Goal: Browse casually

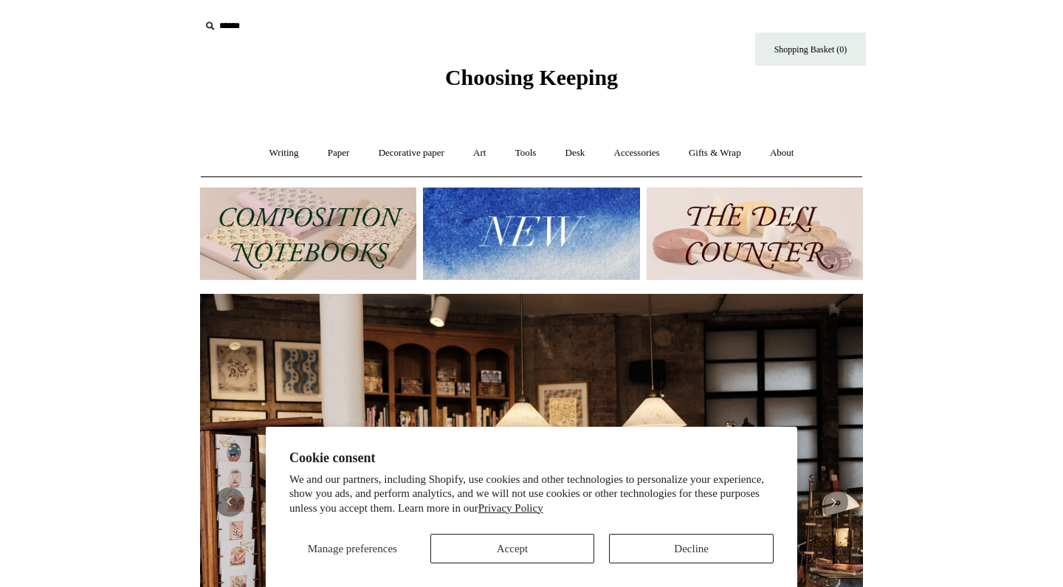
click at [534, 555] on button "Accept" at bounding box center [512, 549] width 165 height 30
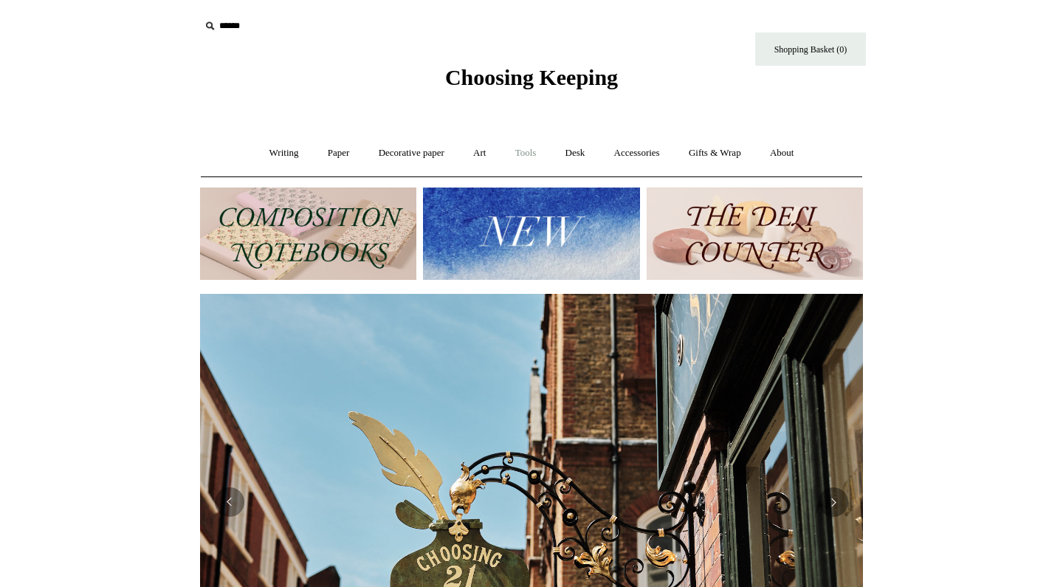
click at [534, 153] on link "Tools +" at bounding box center [526, 153] width 48 height 39
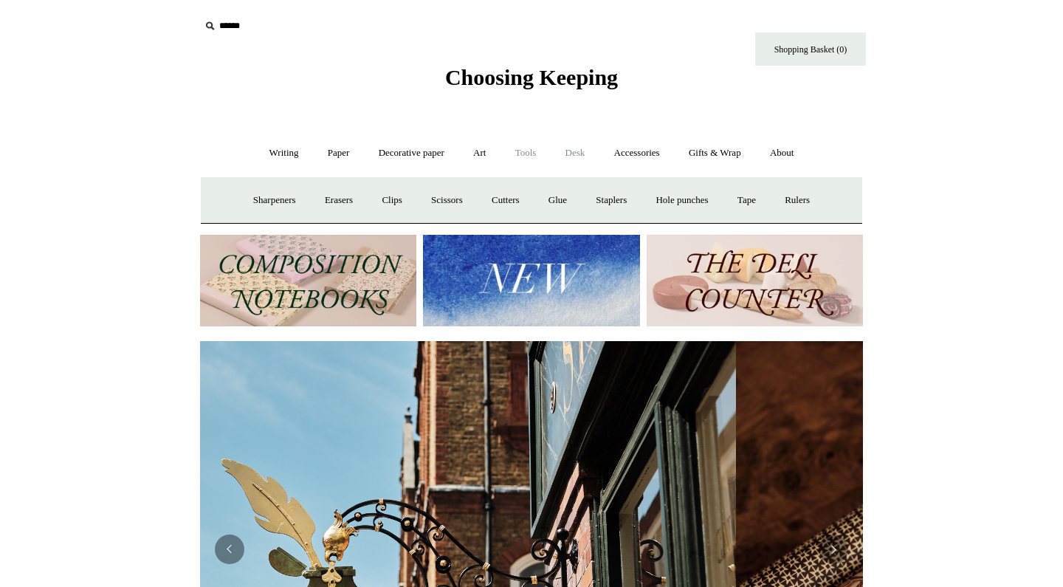
click at [568, 156] on link "Desk +" at bounding box center [575, 153] width 46 height 39
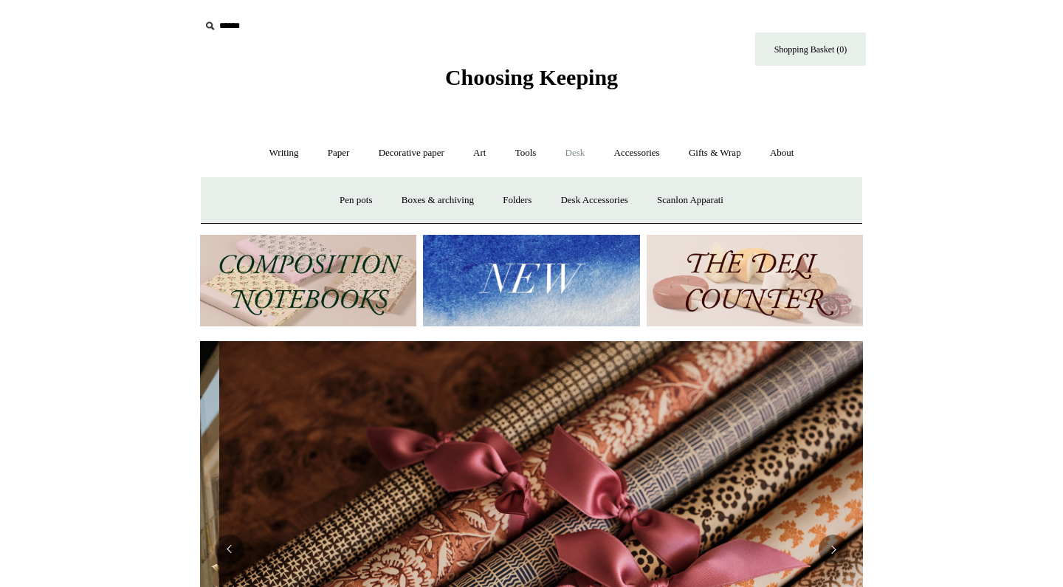
scroll to position [0, 1326]
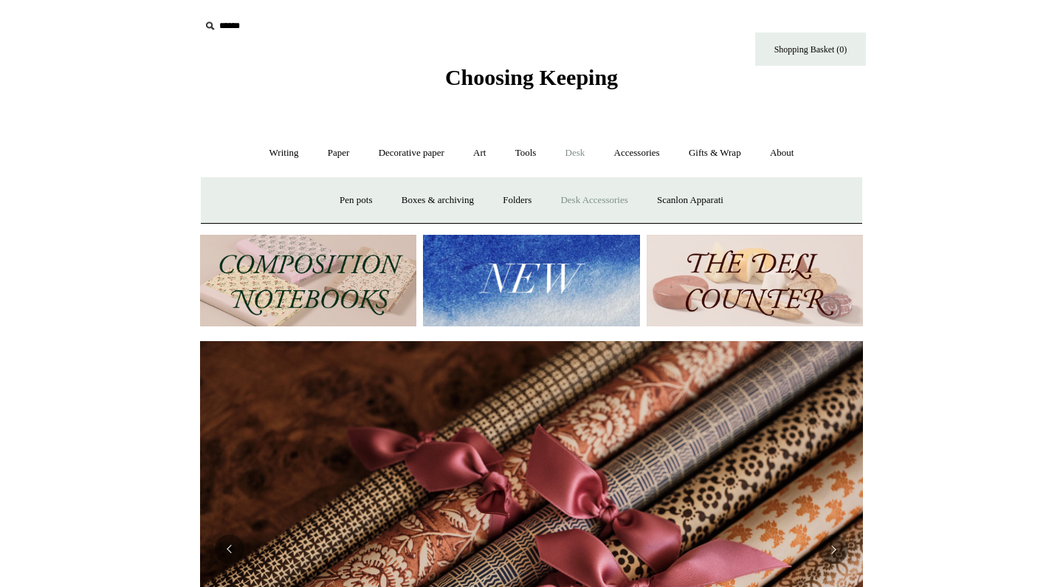
click at [591, 189] on link "Desk Accessories" at bounding box center [594, 200] width 94 height 39
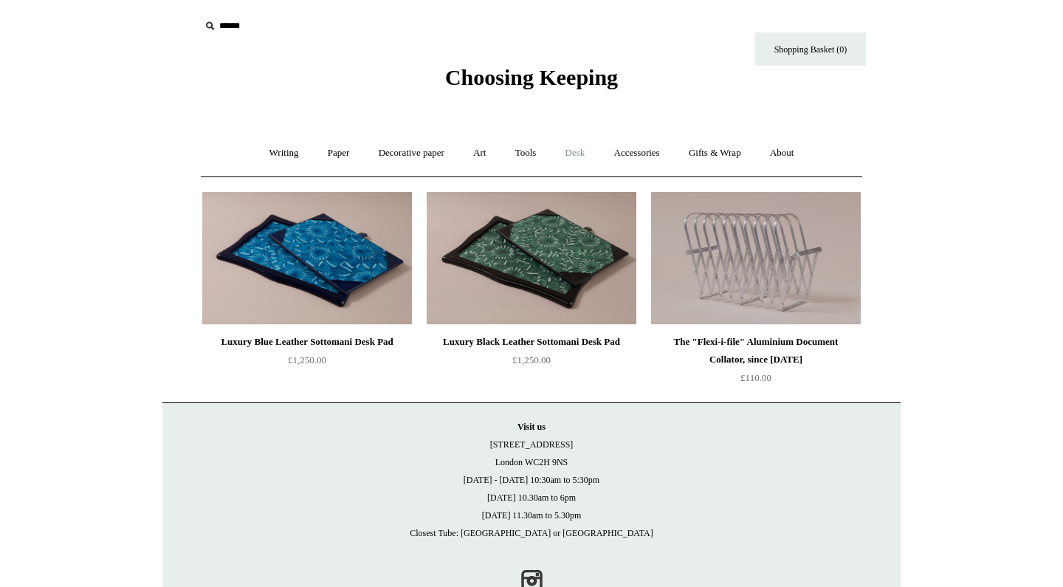
click at [573, 155] on link "Desk +" at bounding box center [575, 153] width 46 height 39
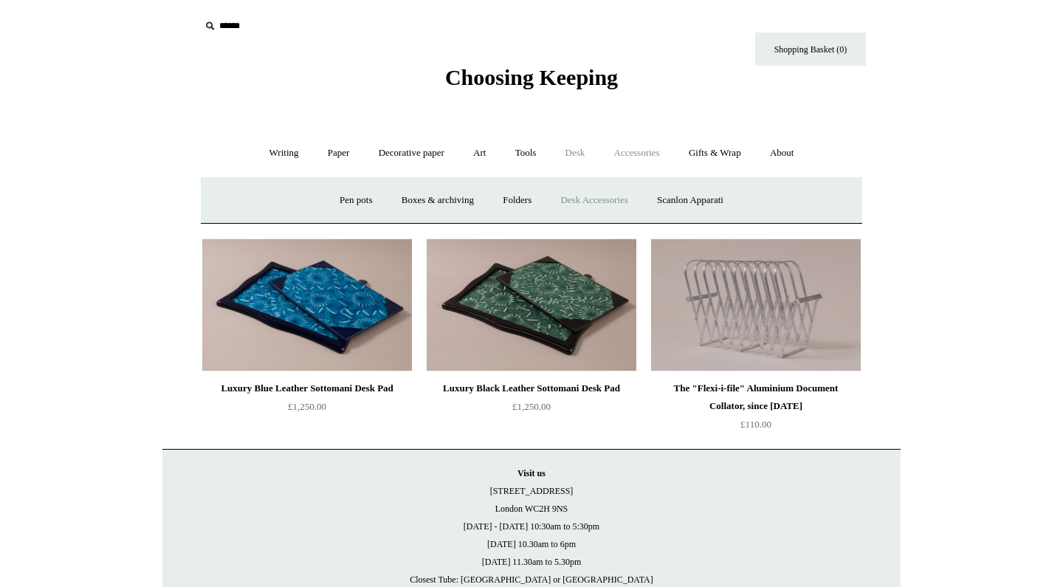
click at [650, 150] on link "Accessories +" at bounding box center [637, 153] width 72 height 39
click at [297, 200] on link "Personal Accessories +" at bounding box center [280, 200] width 107 height 39
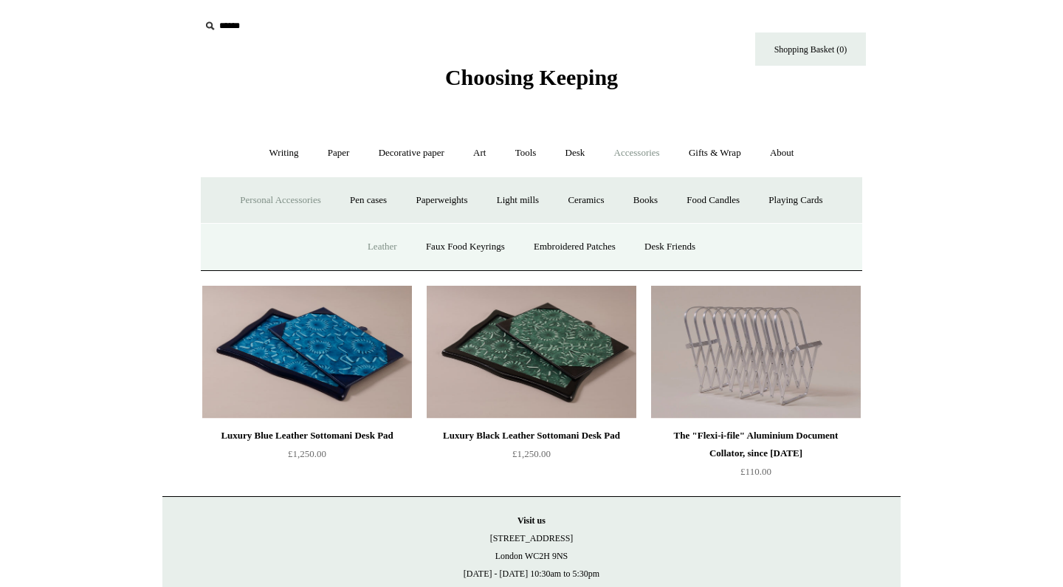
click at [373, 242] on link "Leather" at bounding box center [382, 246] width 56 height 39
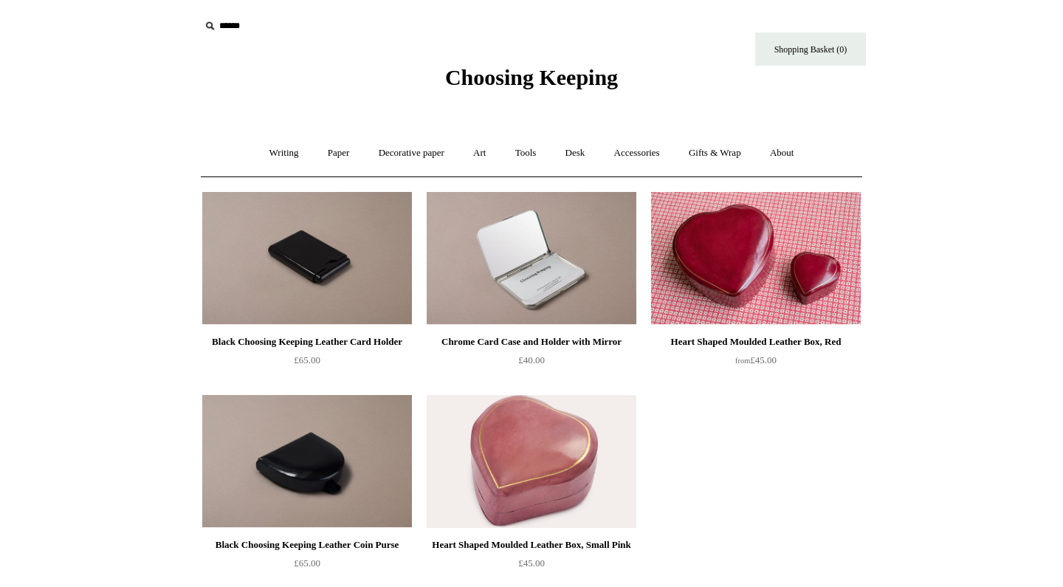
click at [472, 82] on span "Choosing Keeping" at bounding box center [531, 77] width 173 height 24
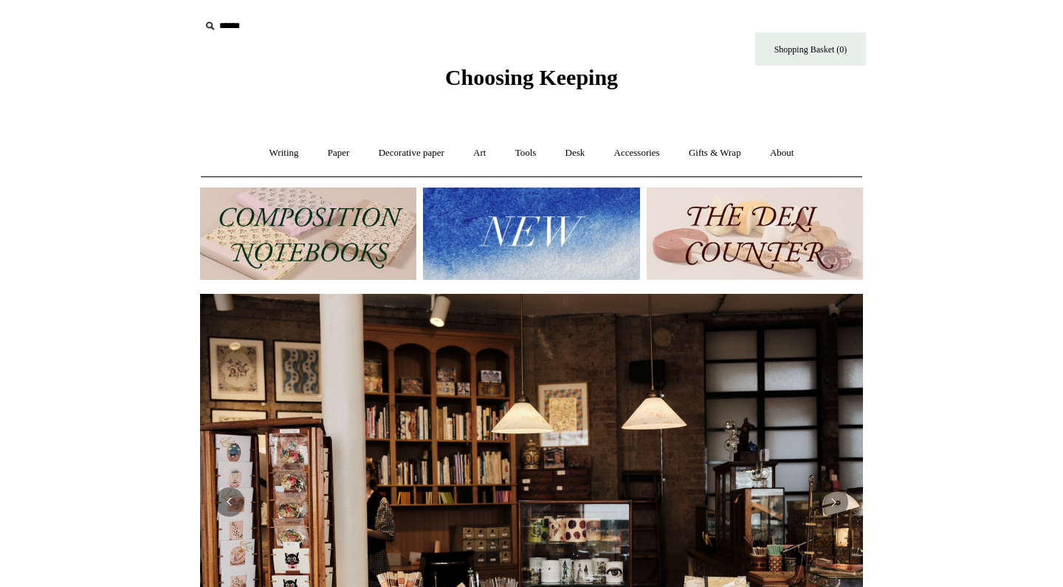
click at [509, 229] on img at bounding box center [531, 233] width 216 height 92
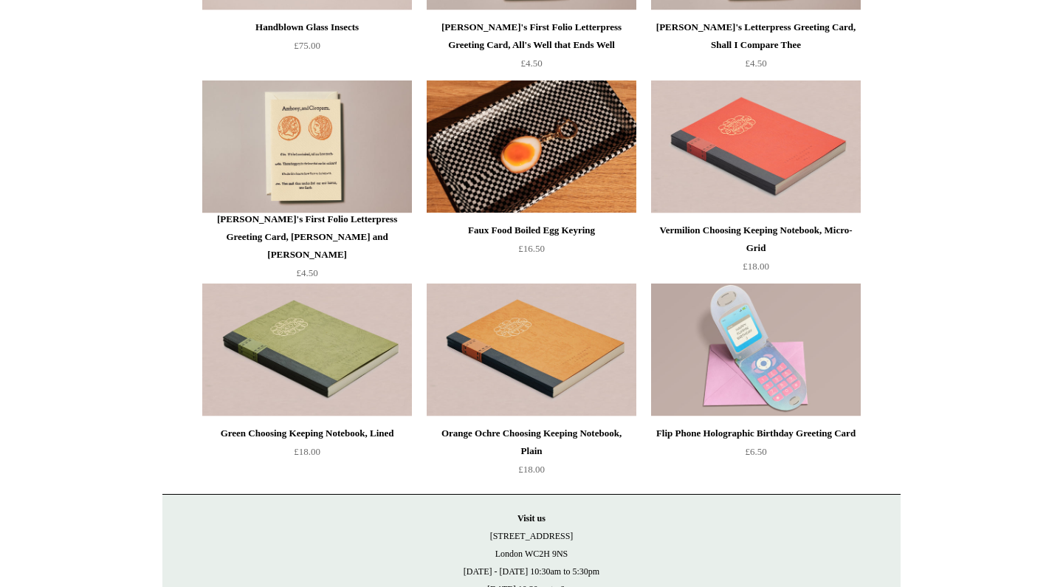
scroll to position [2954, 0]
